Goal: Task Accomplishment & Management: Manage account settings

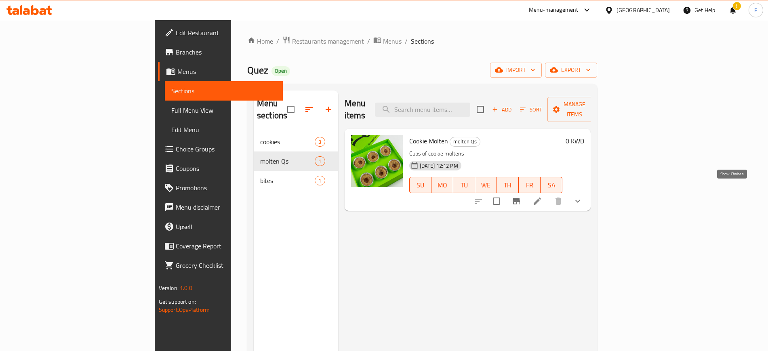
click at [582, 196] on icon "show more" at bounding box center [578, 201] width 10 height 10
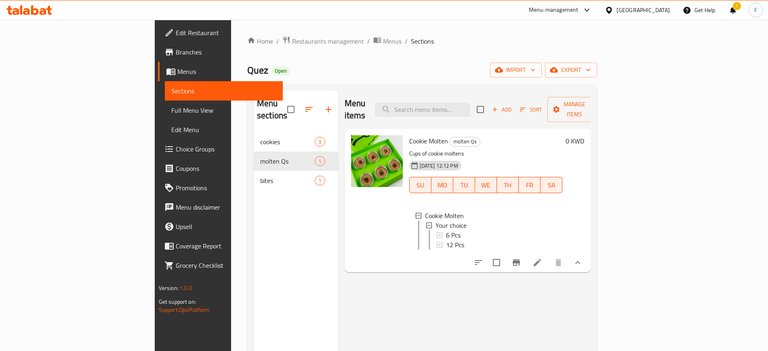
click at [542, 259] on icon at bounding box center [537, 263] width 10 height 10
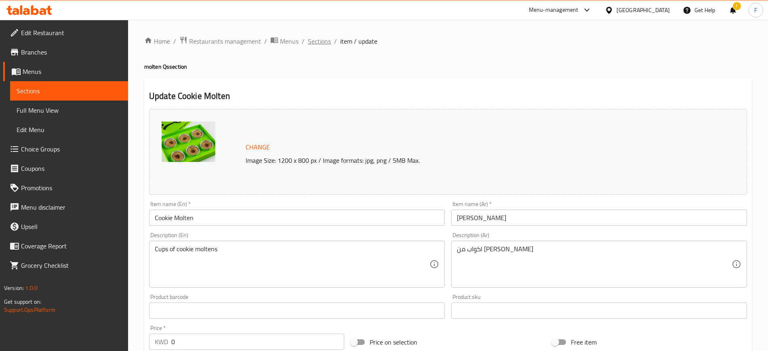
click at [324, 41] on span "Sections" at bounding box center [319, 41] width 23 height 10
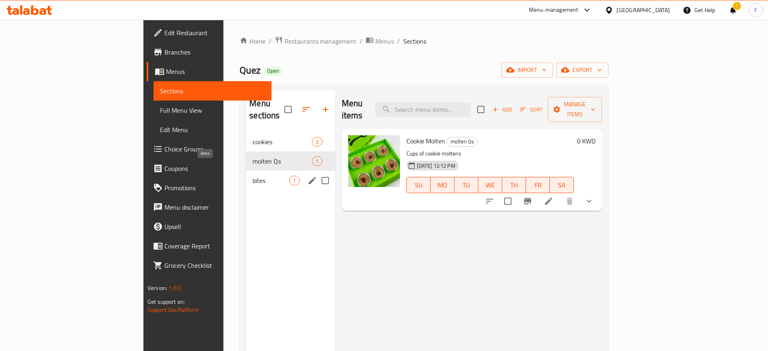
click at [246, 171] on div "bites 1" at bounding box center [290, 180] width 89 height 19
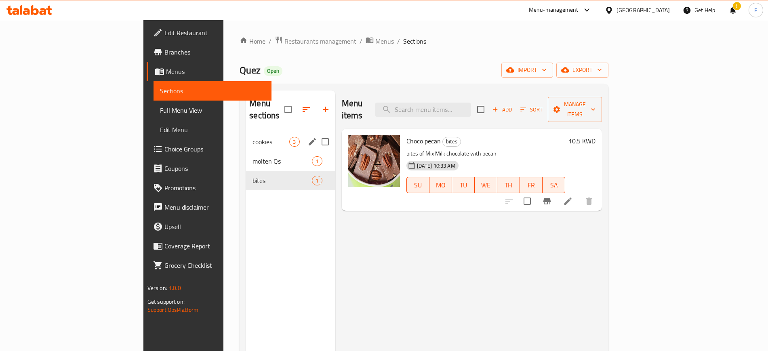
click at [246, 132] on div "cookies 3" at bounding box center [290, 141] width 89 height 19
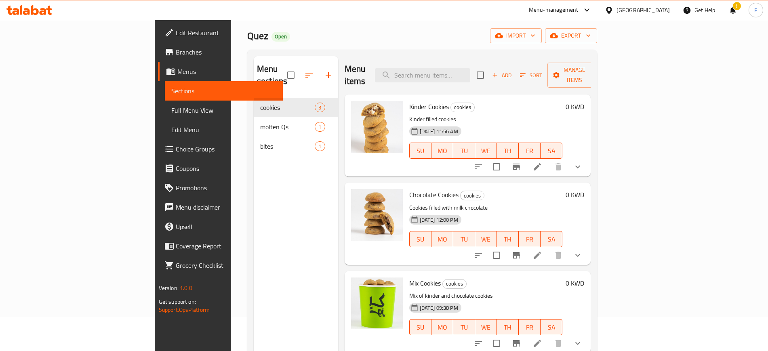
scroll to position [50, 0]
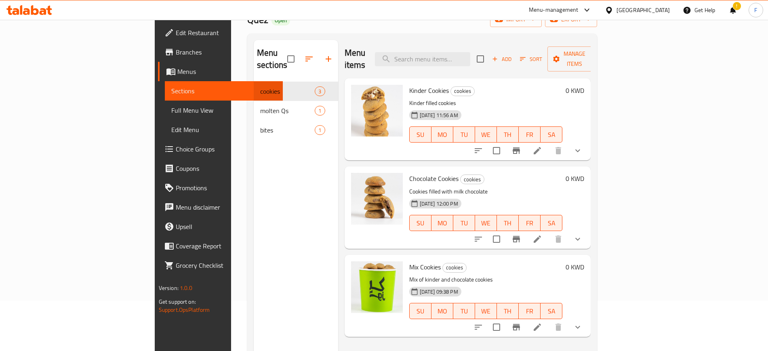
click at [582, 146] on icon "show more" at bounding box center [578, 151] width 10 height 10
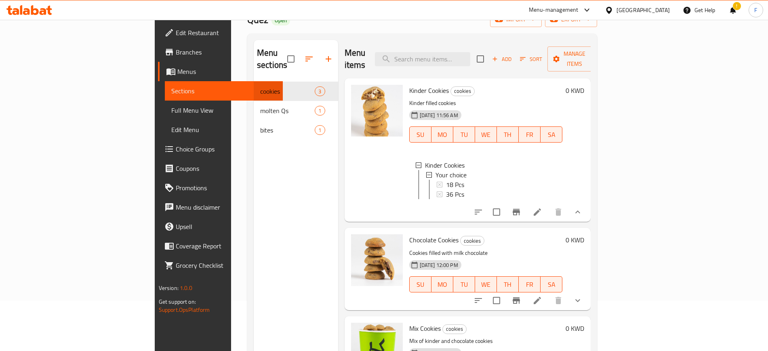
click at [542, 209] on icon at bounding box center [537, 212] width 10 height 10
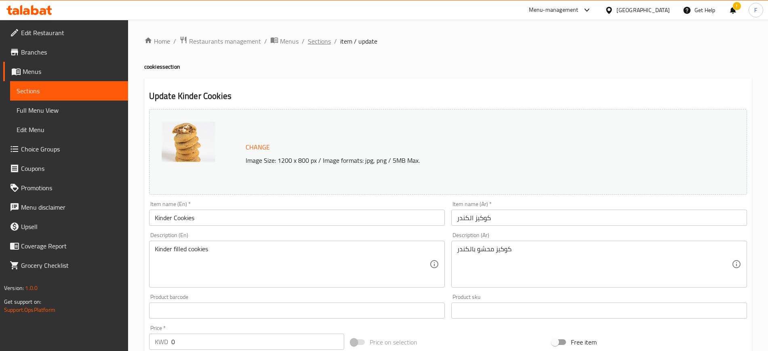
click at [321, 39] on span "Sections" at bounding box center [319, 41] width 23 height 10
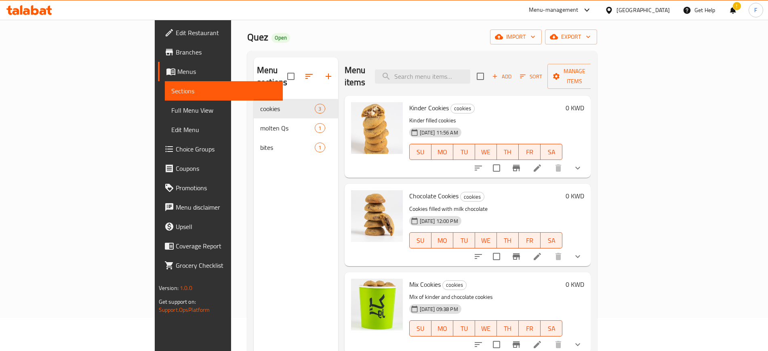
scroll to position [50, 0]
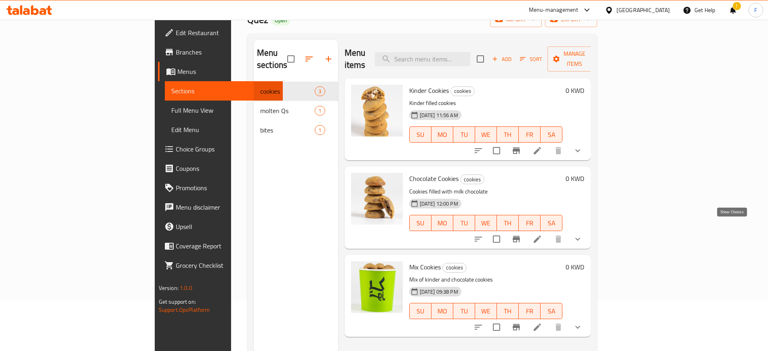
click at [582, 234] on icon "show more" at bounding box center [578, 239] width 10 height 10
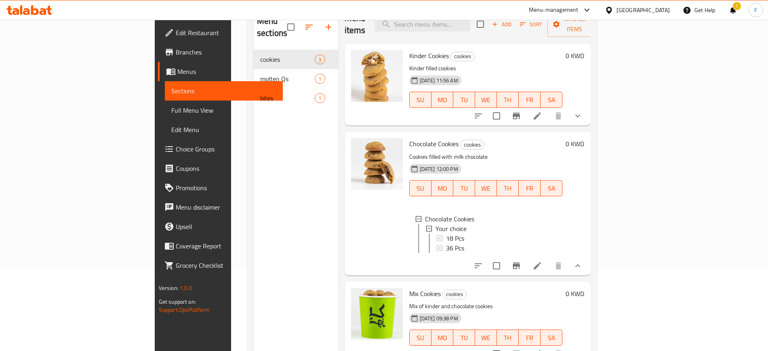
scroll to position [113, 0]
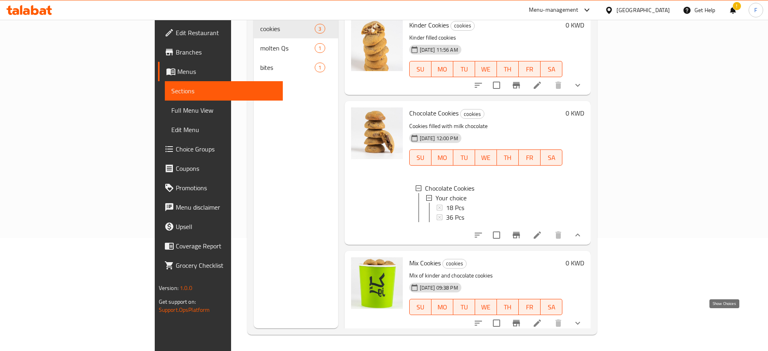
click at [582, 322] on icon "show more" at bounding box center [578, 323] width 10 height 10
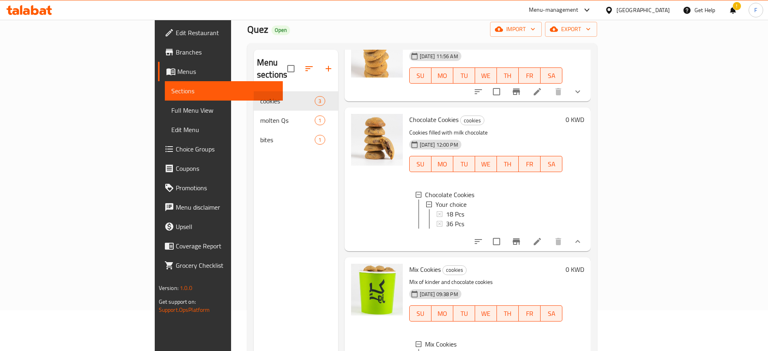
scroll to position [0, 0]
